Goal: Task Accomplishment & Management: Use online tool/utility

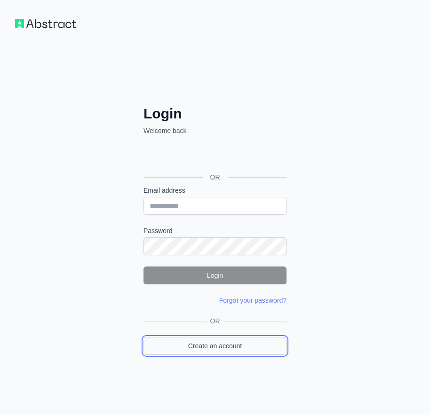
click at [242, 344] on link "Create an account" at bounding box center [214, 346] width 143 height 18
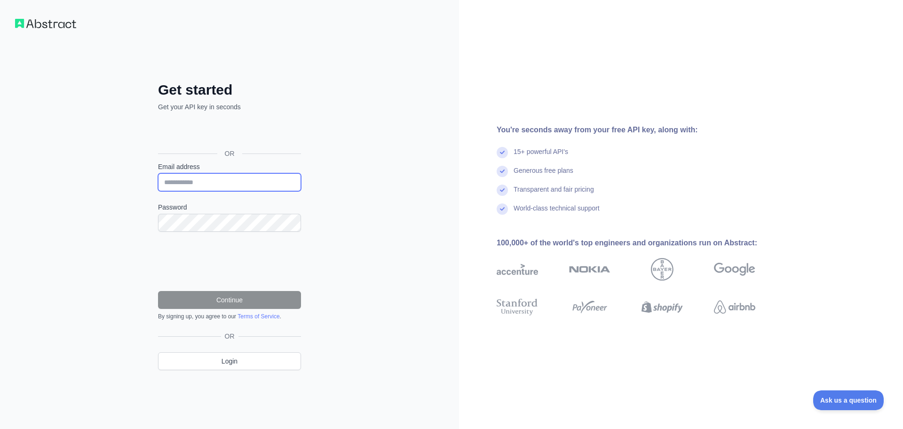
click at [222, 175] on input "Email address" at bounding box center [229, 182] width 143 height 18
paste input "**********"
type input "**********"
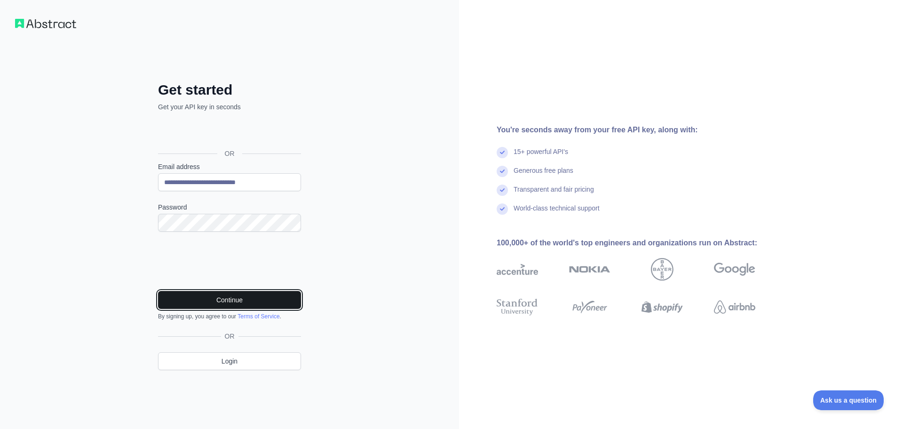
click at [245, 302] on button "Continue" at bounding box center [229, 300] width 143 height 18
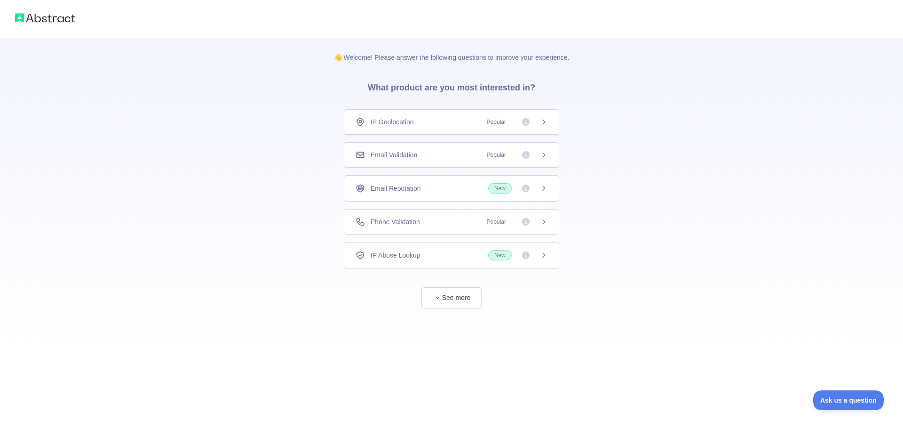
click at [392, 164] on div "Email Validation Popular" at bounding box center [451, 154] width 215 height 25
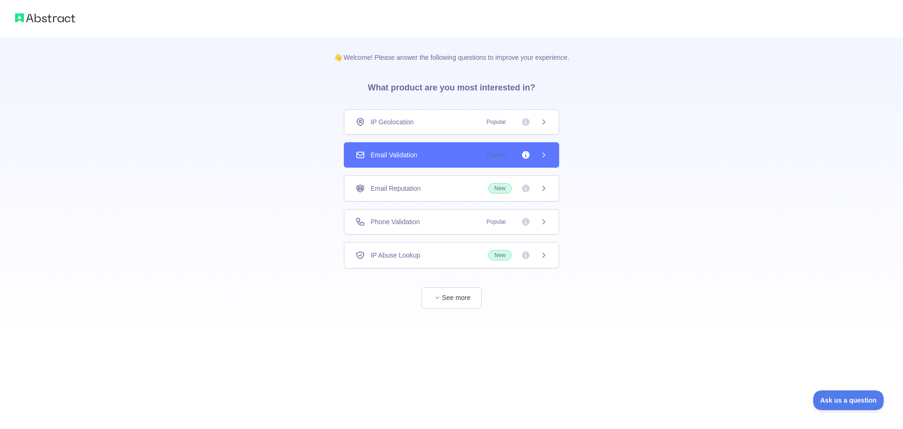
click at [424, 158] on div "Email Validation Popular" at bounding box center [452, 154] width 192 height 9
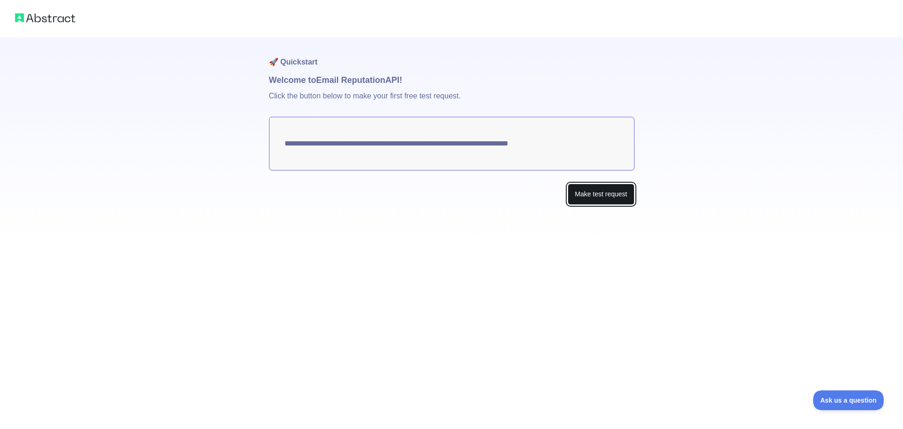
click at [605, 193] on button "Make test request" at bounding box center [601, 193] width 66 height 21
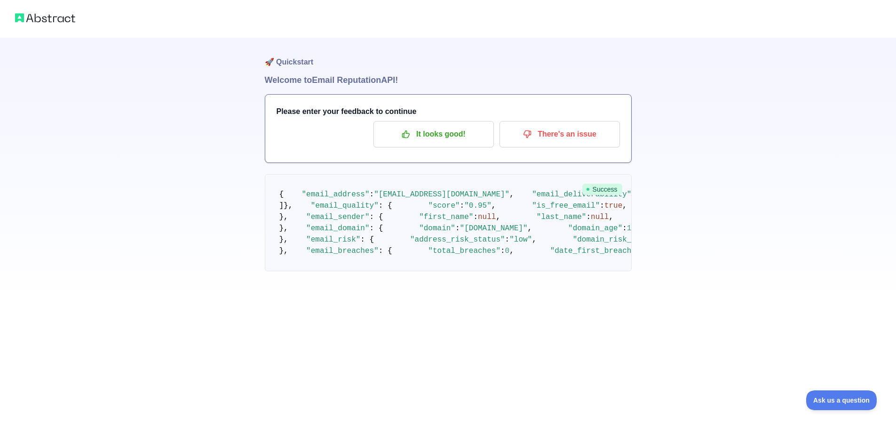
click at [444, 147] on div "Please enter your feedback to continue It looks good! There's an issue" at bounding box center [448, 129] width 366 height 68
click at [446, 145] on button "It looks good!" at bounding box center [434, 134] width 120 height 26
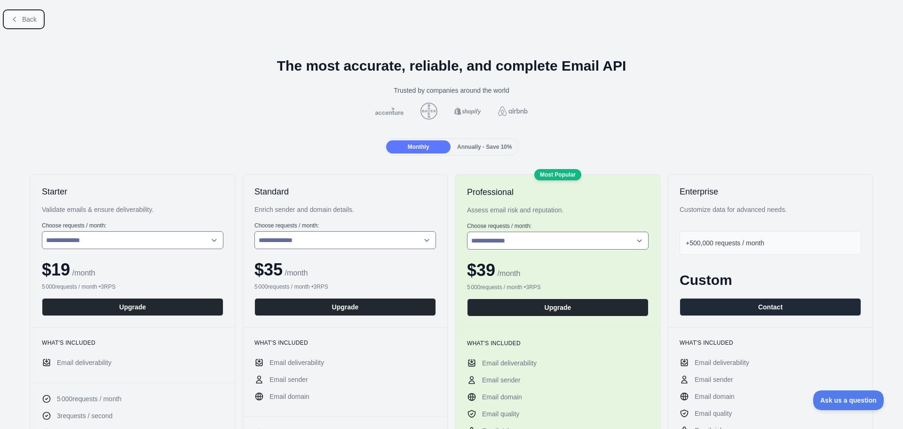
click at [33, 24] on button "Back" at bounding box center [24, 19] width 38 height 16
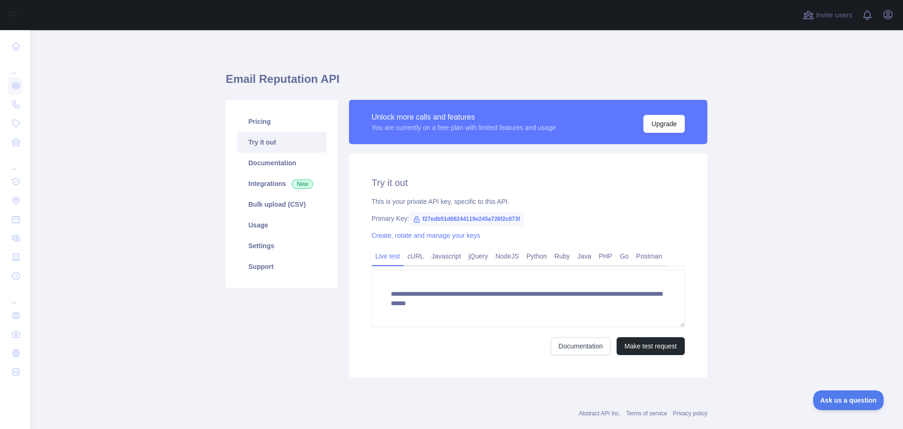
click at [493, 216] on span "f27edb51d66244119e245a726f2c073f" at bounding box center [466, 219] width 115 height 14
copy span "f27edb51d66244119e245a726f2c073f"
click at [448, 146] on div "Unlock more calls and features You are currently on a free plan with limited fe…" at bounding box center [528, 127] width 358 height 54
